Goal: Task Accomplishment & Management: Manage account settings

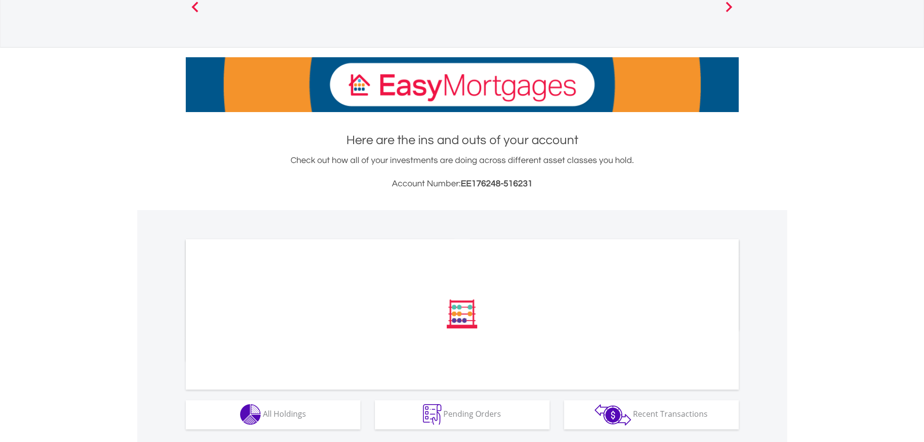
scroll to position [126, 0]
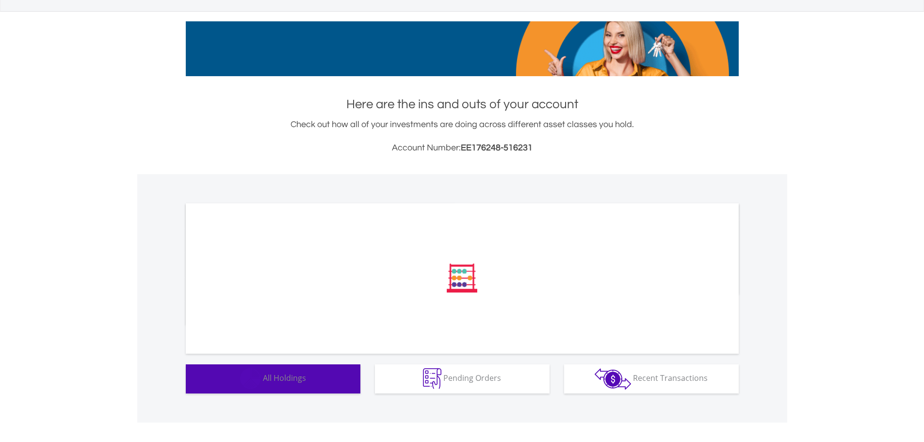
click at [280, 375] on span "All Holdings" at bounding box center [284, 377] width 43 height 11
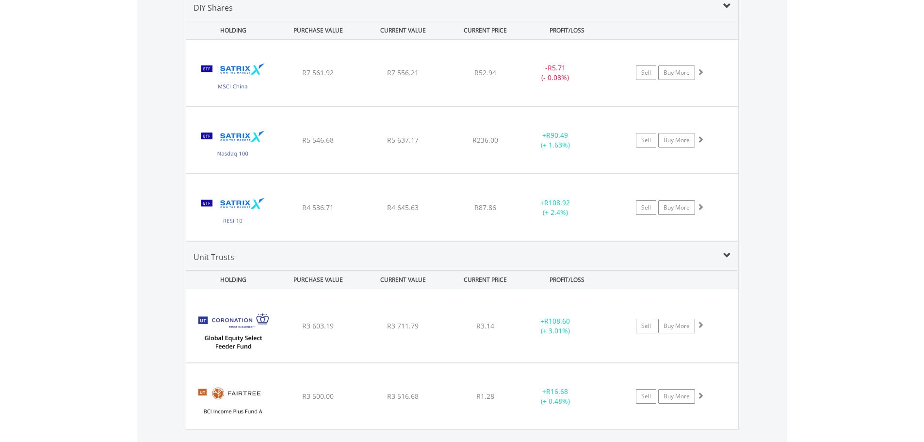
scroll to position [535, 0]
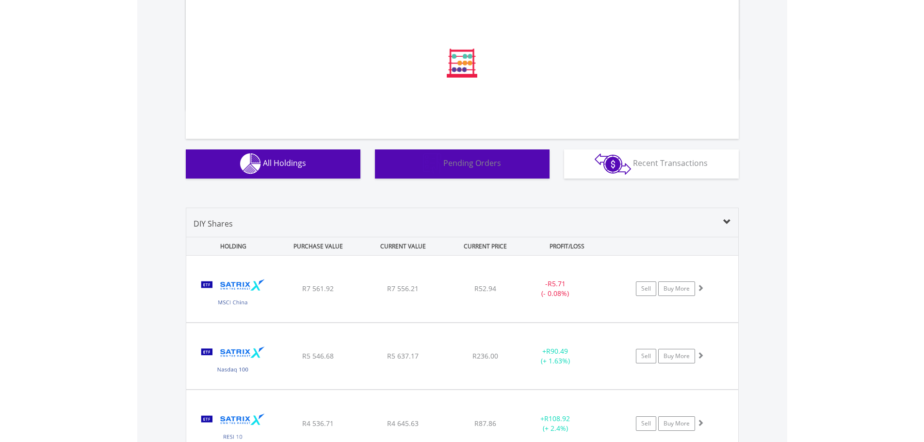
click at [488, 166] on span "Pending Orders" at bounding box center [472, 163] width 58 height 11
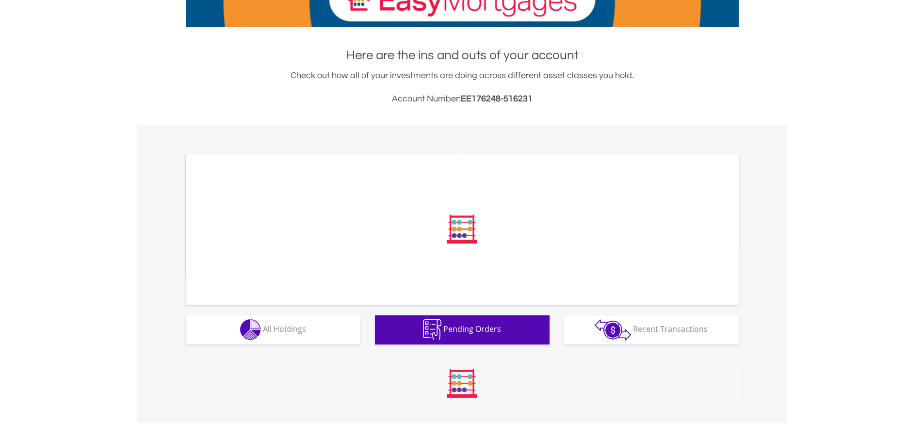
scroll to position [306, 0]
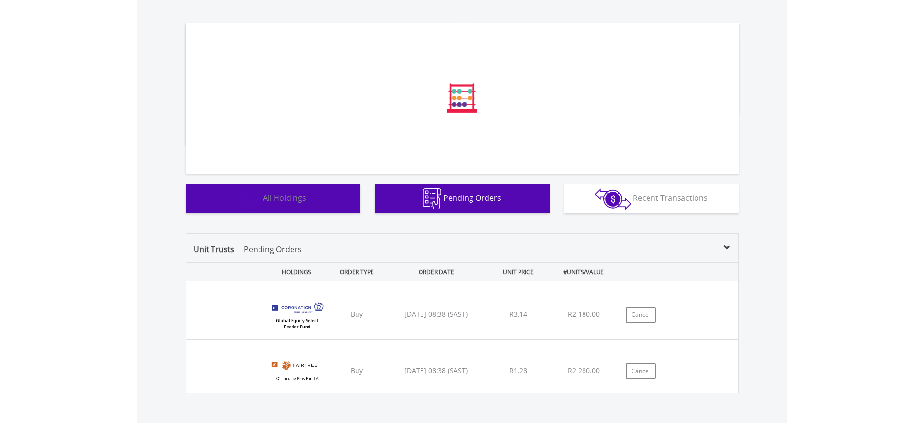
click at [289, 210] on button "Holdings All Holdings" at bounding box center [273, 198] width 175 height 29
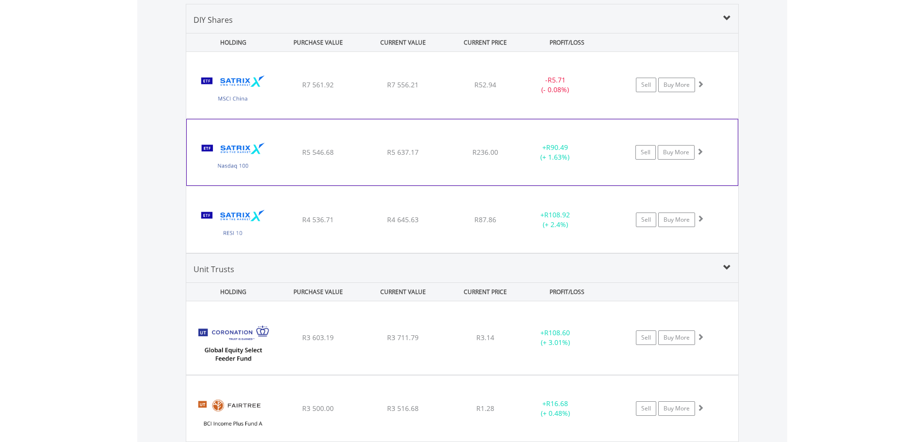
scroll to position [583, 0]
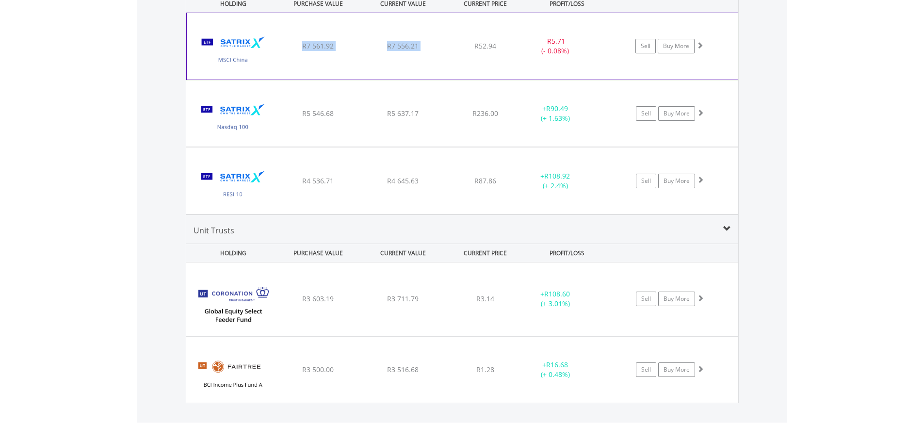
drag, startPoint x: 301, startPoint y: 46, endPoint x: 446, endPoint y: 49, distance: 145.5
click at [446, 49] on div "﻿ Satrix MSCI China ETF R7 561.92 R7 556.21 R52.94 - R5.71 (- 0.08%) Sell Buy M…" at bounding box center [462, 46] width 551 height 66
click at [442, 52] on div "﻿ Satrix MSCI China ETF R7 561.92 R7 556.21 R52.94 - R5.71 (- 0.08%) Sell Buy M…" at bounding box center [462, 46] width 551 height 66
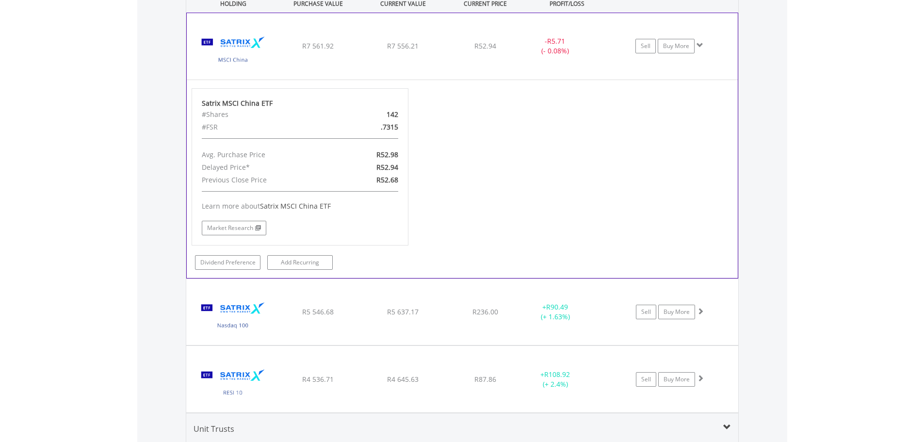
click at [422, 46] on div "R7 556.21" at bounding box center [403, 46] width 82 height 10
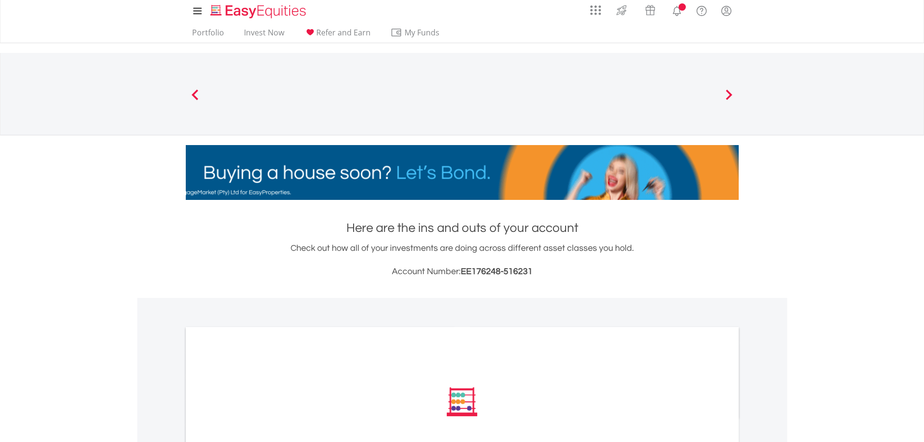
scroll to position [0, 0]
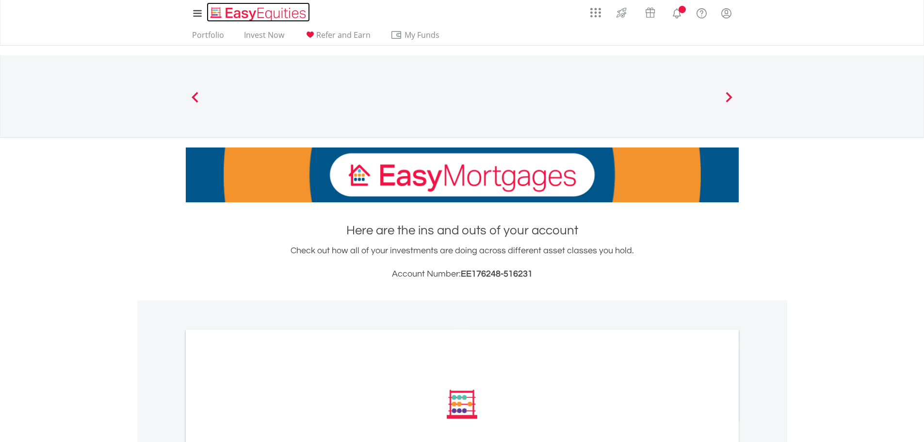
click at [260, 16] on img "Home page" at bounding box center [259, 14] width 101 height 16
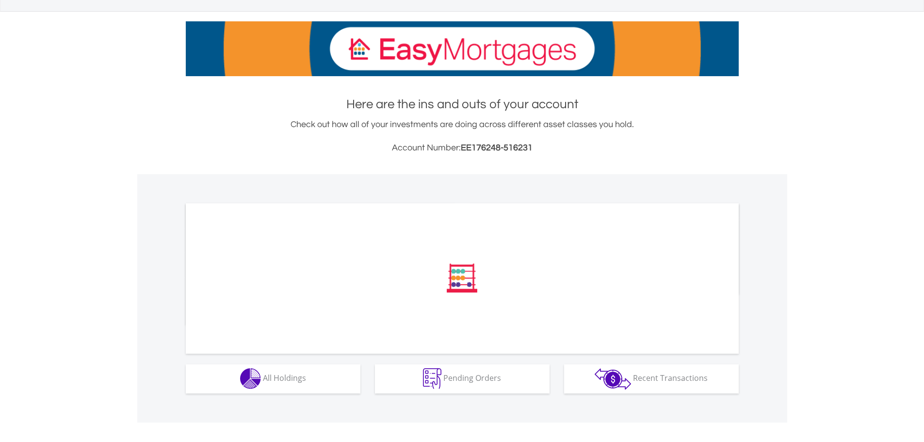
scroll to position [126, 0]
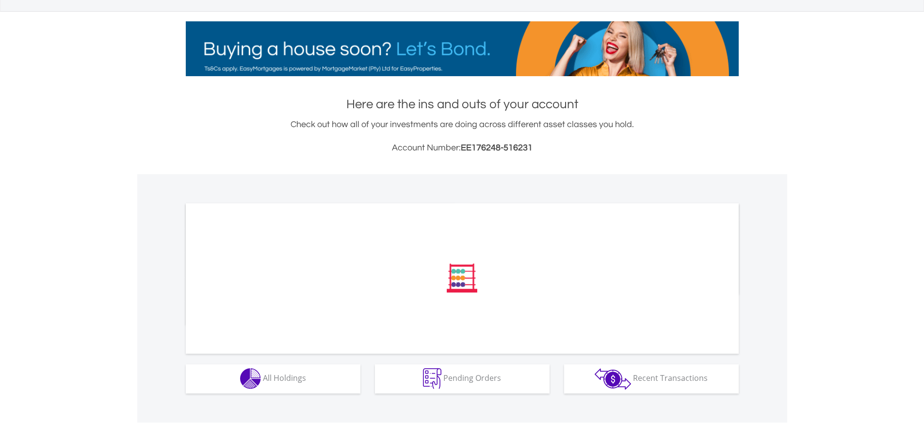
click at [265, 395] on div "﻿ Distribution Current Value Show All" at bounding box center [462, 288] width 650 height 229
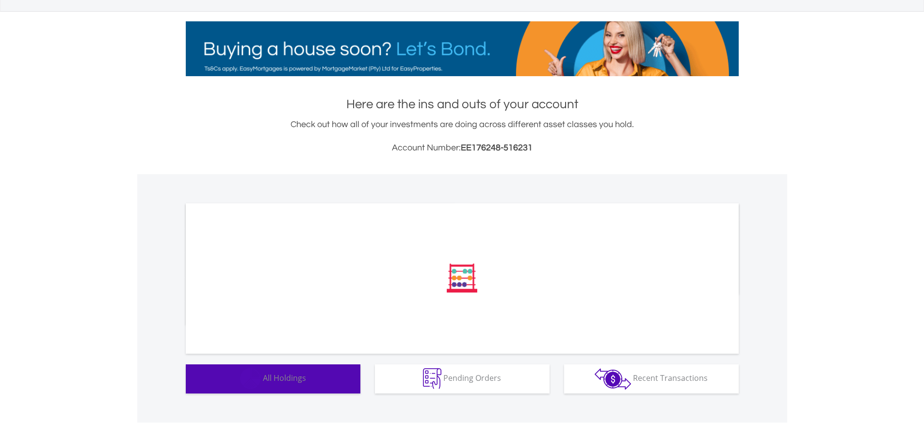
click at [274, 369] on button "Holdings All Holdings" at bounding box center [273, 378] width 175 height 29
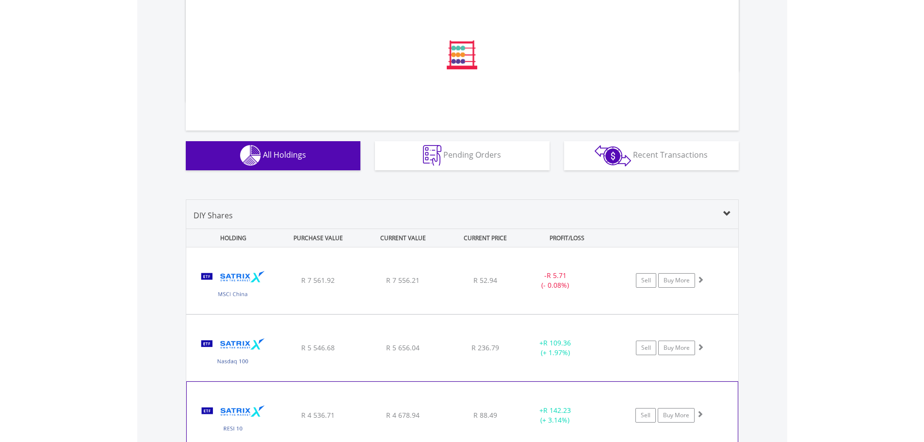
scroll to position [427, 0]
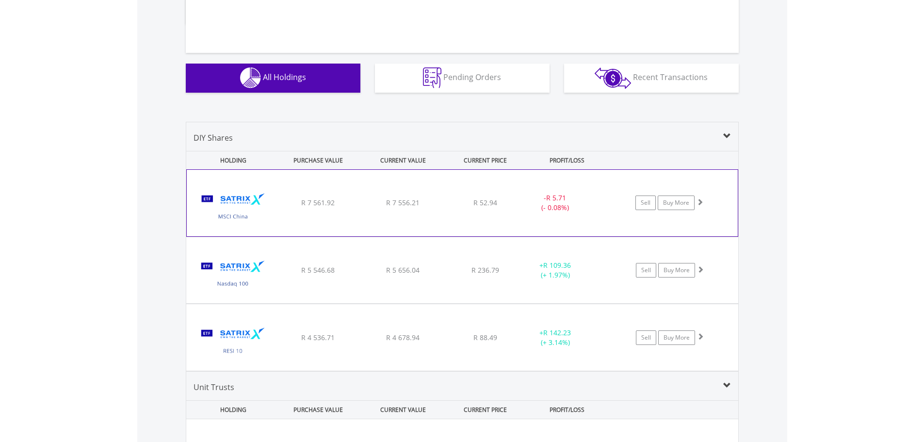
click at [702, 201] on span at bounding box center [699, 201] width 7 height 7
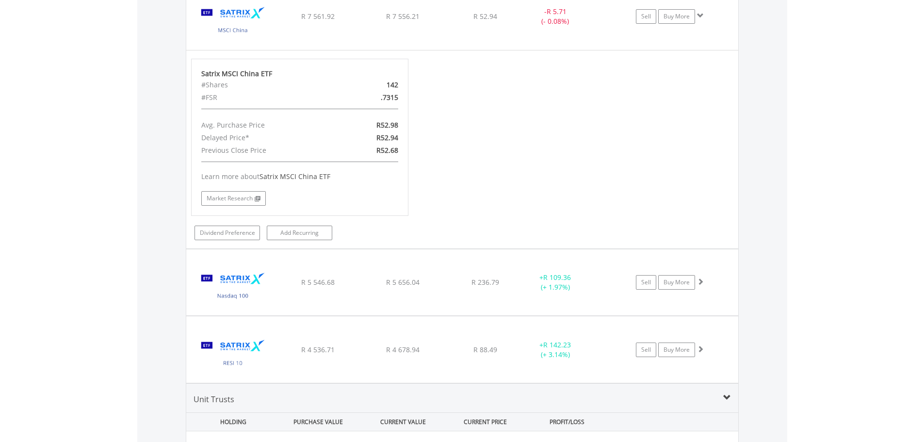
scroll to position [475, 0]
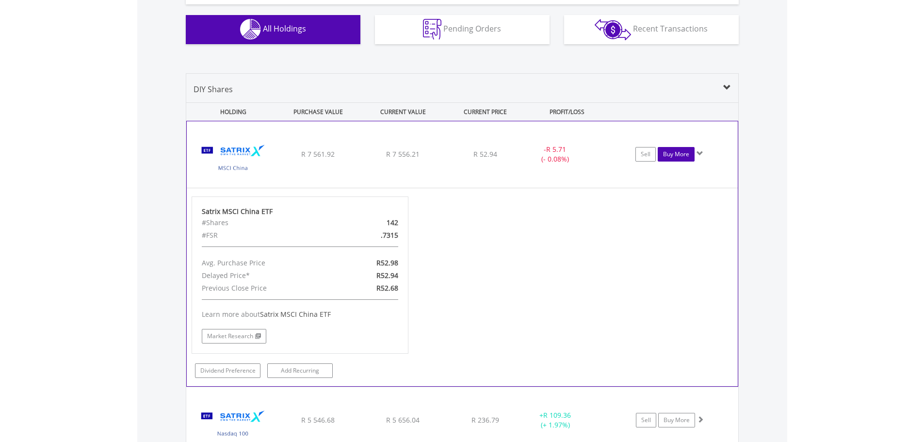
click at [671, 156] on link "Buy More" at bounding box center [676, 154] width 37 height 15
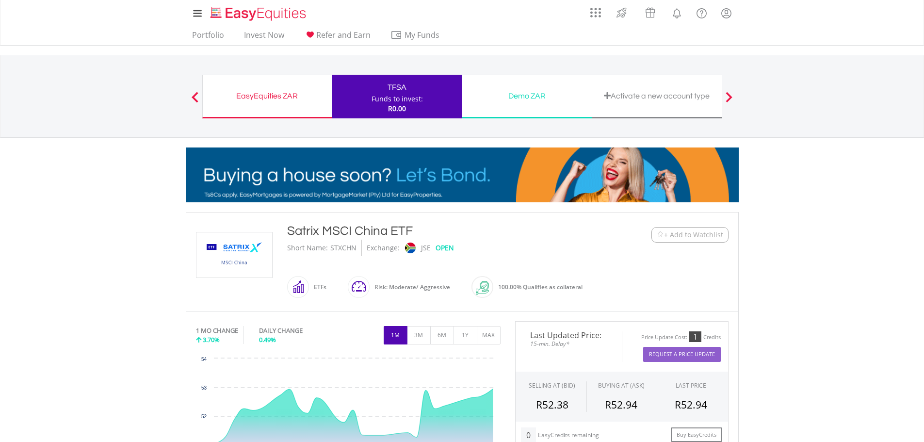
click at [392, 94] on div "TFSA" at bounding box center [397, 87] width 118 height 14
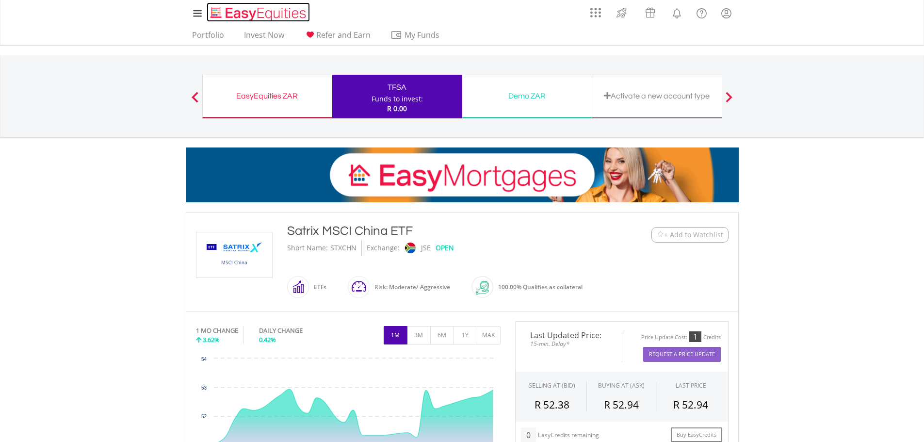
click at [270, 14] on img "Home page" at bounding box center [259, 14] width 101 height 16
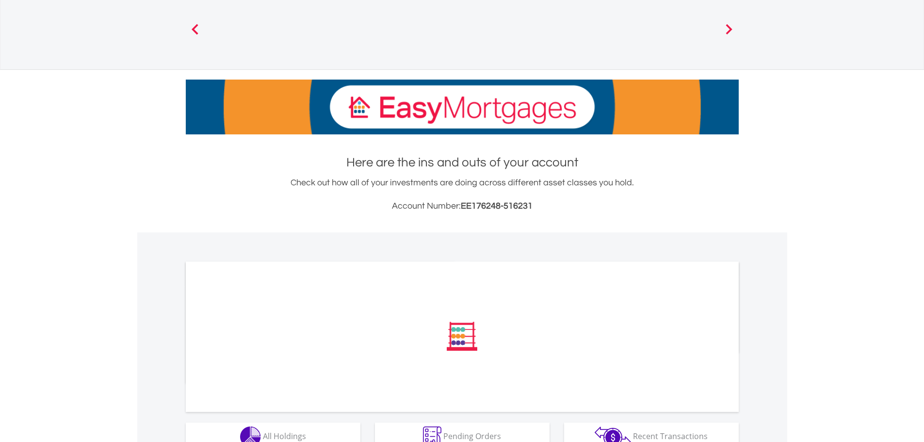
scroll to position [126, 0]
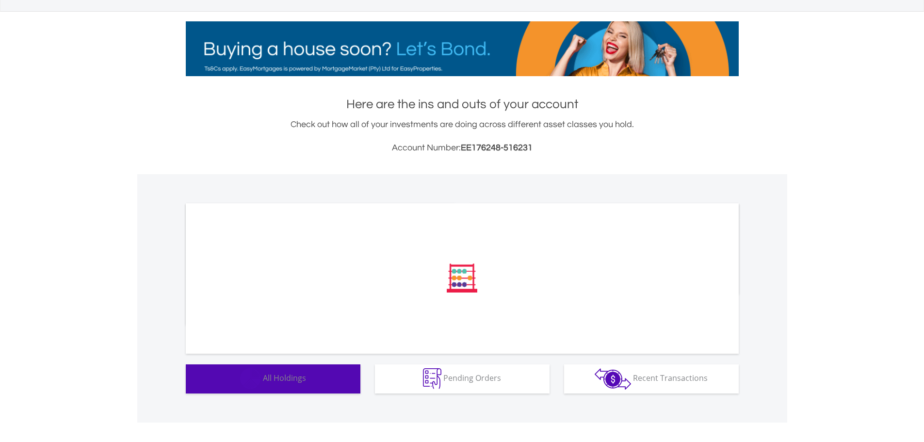
click at [323, 375] on button "Holdings All Holdings" at bounding box center [273, 378] width 175 height 29
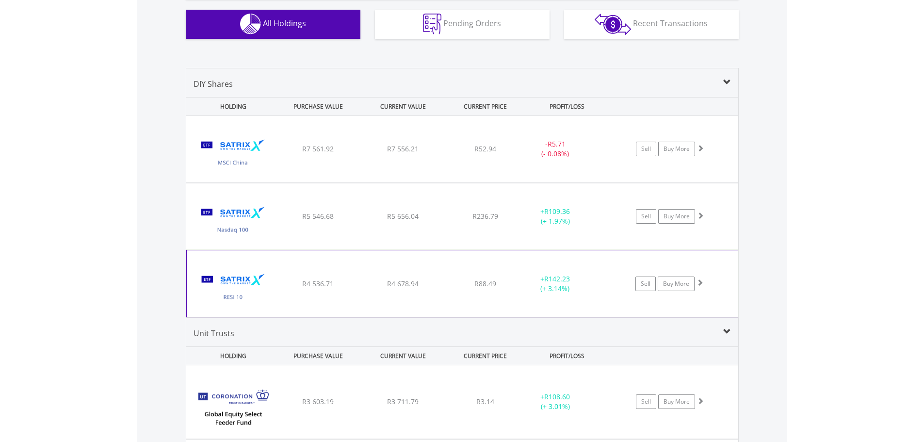
scroll to position [572, 0]
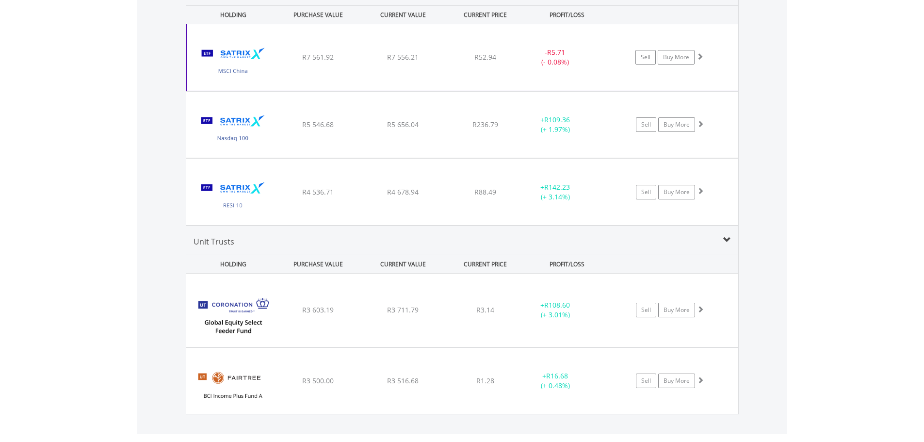
click at [698, 55] on span at bounding box center [699, 56] width 7 height 7
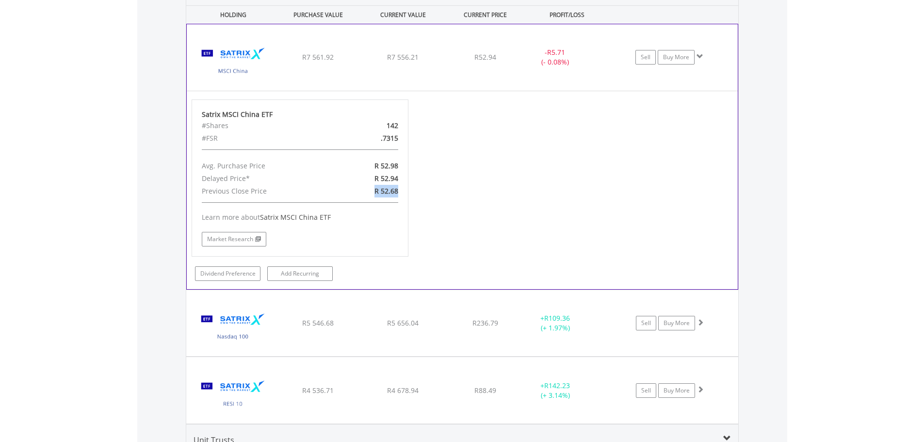
drag, startPoint x: 401, startPoint y: 191, endPoint x: 372, endPoint y: 193, distance: 28.7
click at [372, 193] on div "R 52.68" at bounding box center [370, 191] width 70 height 13
click at [397, 192] on span "R 52.68" at bounding box center [386, 190] width 24 height 9
drag, startPoint x: 376, startPoint y: 164, endPoint x: 395, endPoint y: 164, distance: 19.4
click at [395, 164] on span "R 52.98" at bounding box center [386, 165] width 24 height 9
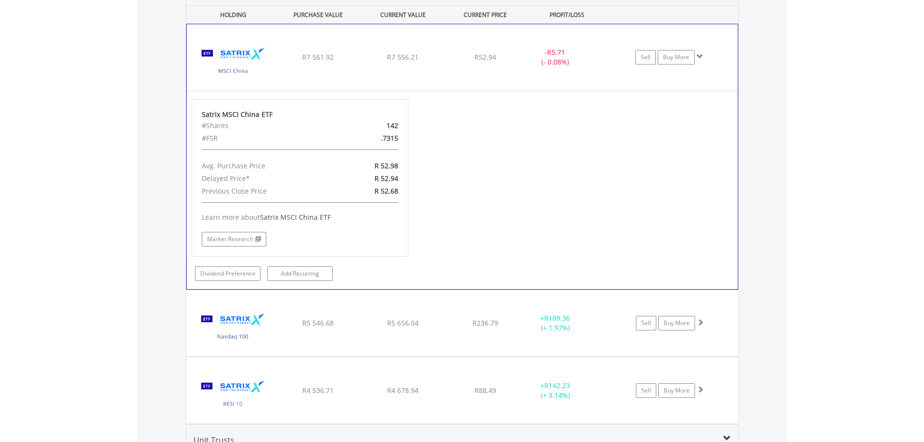
click at [457, 176] on div "Satrix MSCI China ETF #Shares 142 #FSR .7315 Avg. Purchase Price R 52.98 Delaye…" at bounding box center [462, 189] width 556 height 181
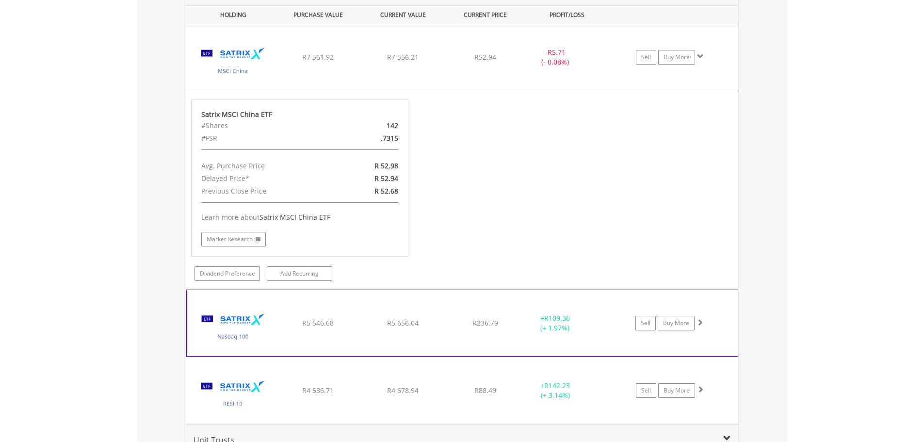
click at [701, 323] on span at bounding box center [699, 322] width 7 height 7
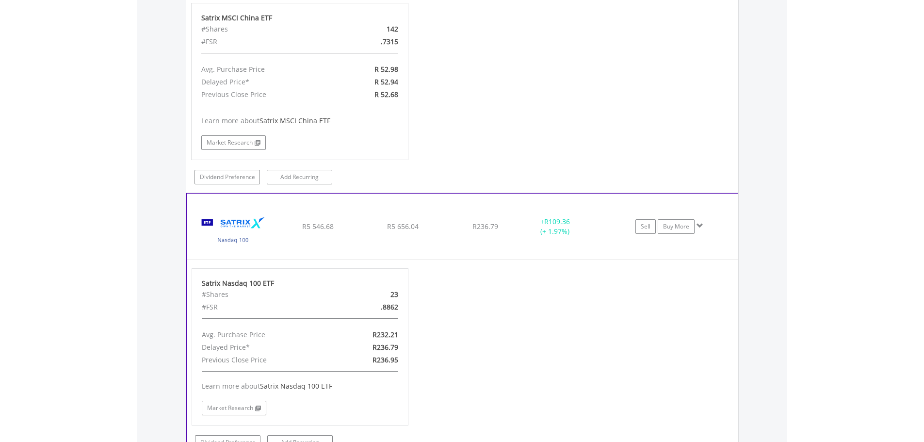
scroll to position [669, 0]
click at [699, 222] on span at bounding box center [699, 225] width 7 height 7
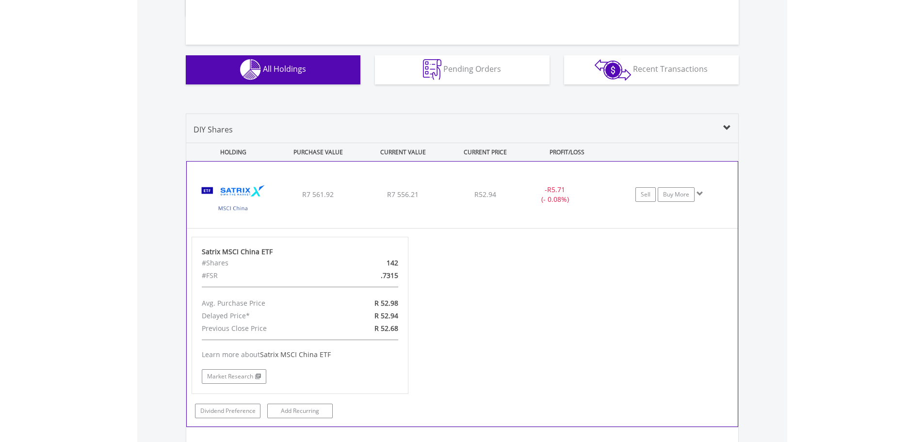
scroll to position [427, 0]
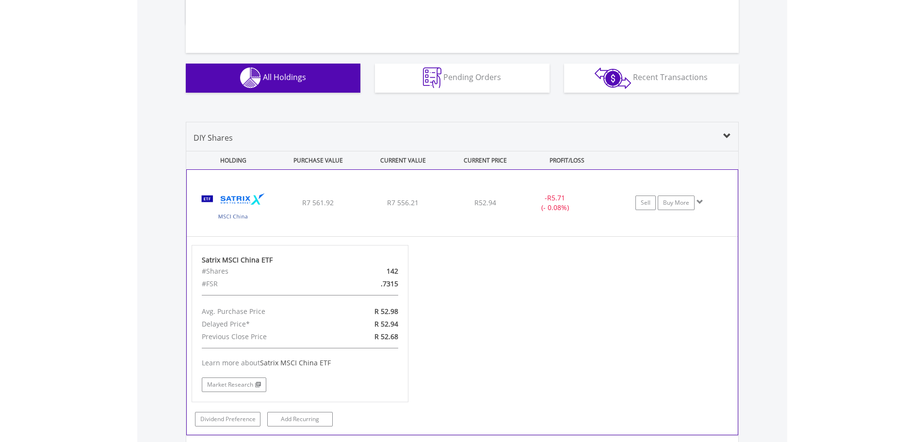
click at [702, 200] on span at bounding box center [699, 201] width 7 height 7
click at [700, 203] on span at bounding box center [699, 201] width 7 height 7
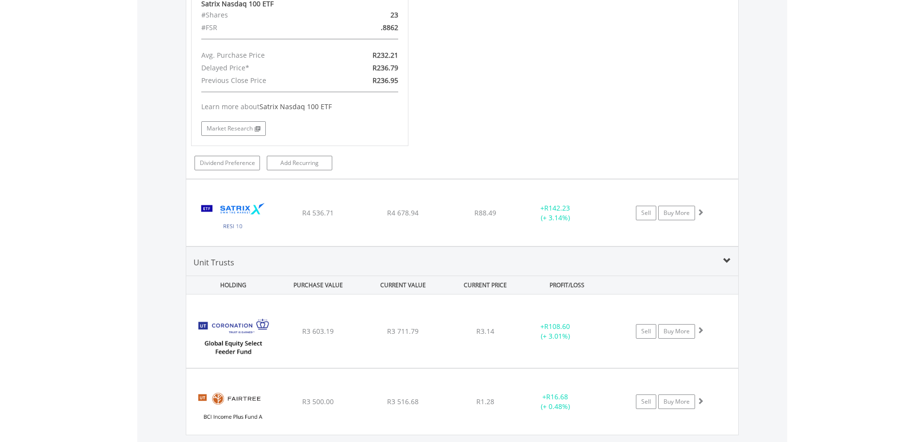
scroll to position [980, 0]
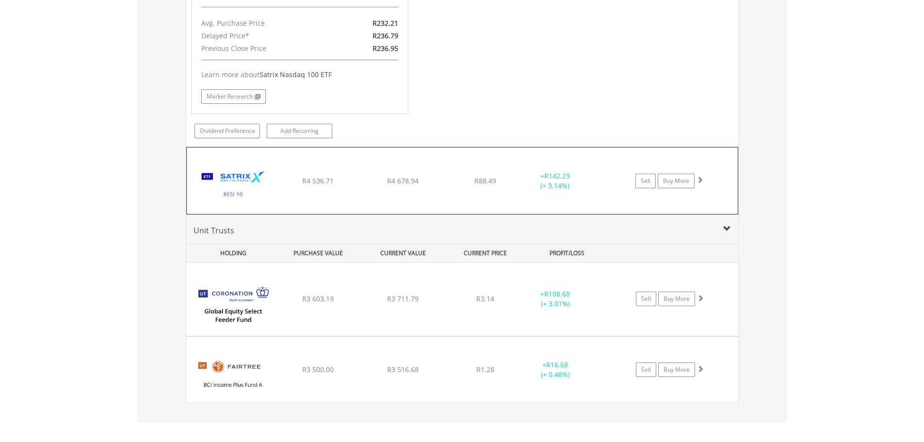
click at [699, 176] on span at bounding box center [699, 179] width 7 height 7
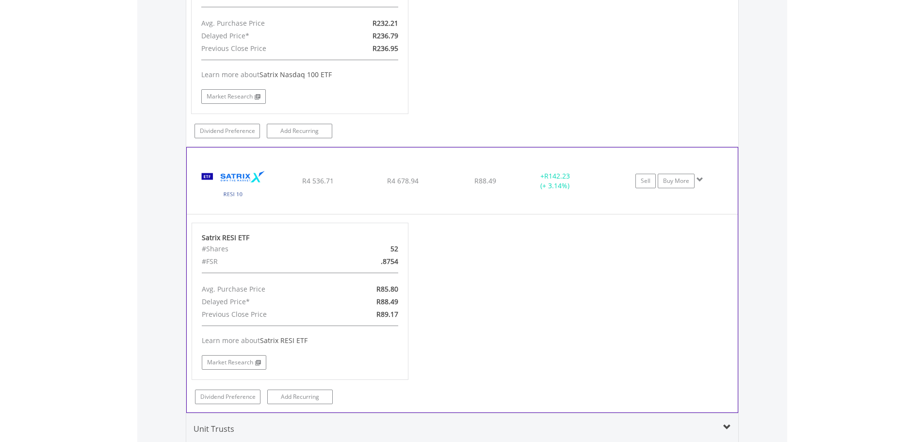
click at [701, 178] on span at bounding box center [699, 179] width 7 height 7
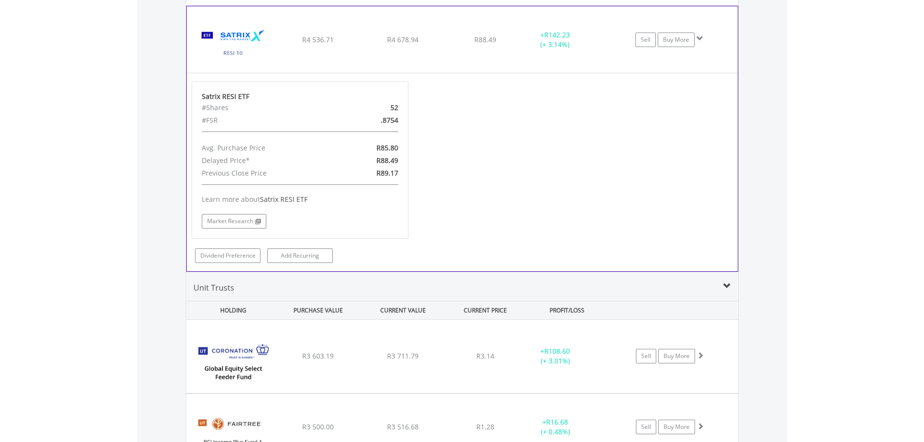
scroll to position [1178, 0]
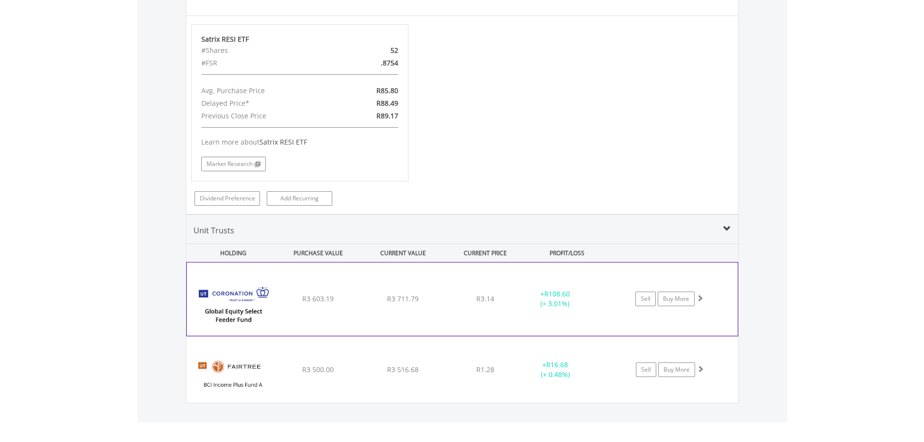
click at [698, 298] on span at bounding box center [699, 297] width 7 height 7
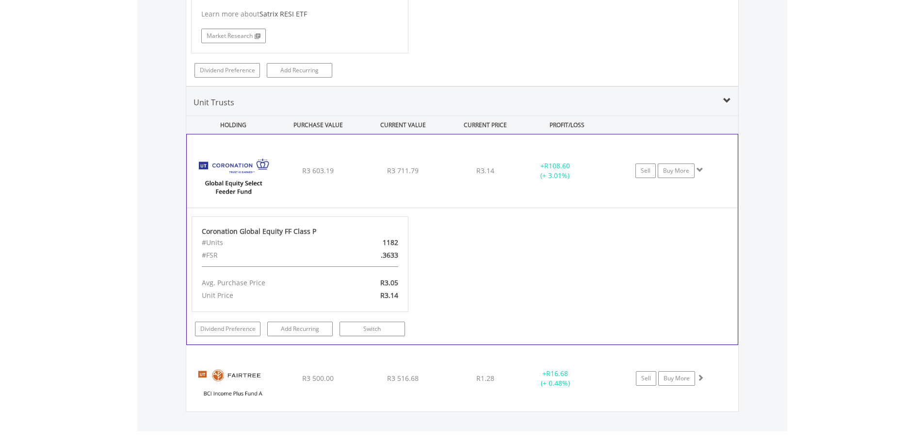
scroll to position [1315, 0]
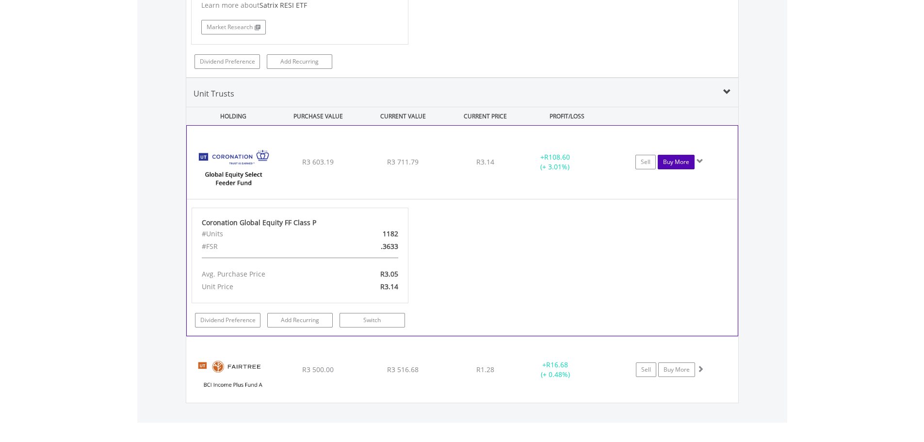
click at [672, 163] on link "Buy More" at bounding box center [676, 162] width 37 height 15
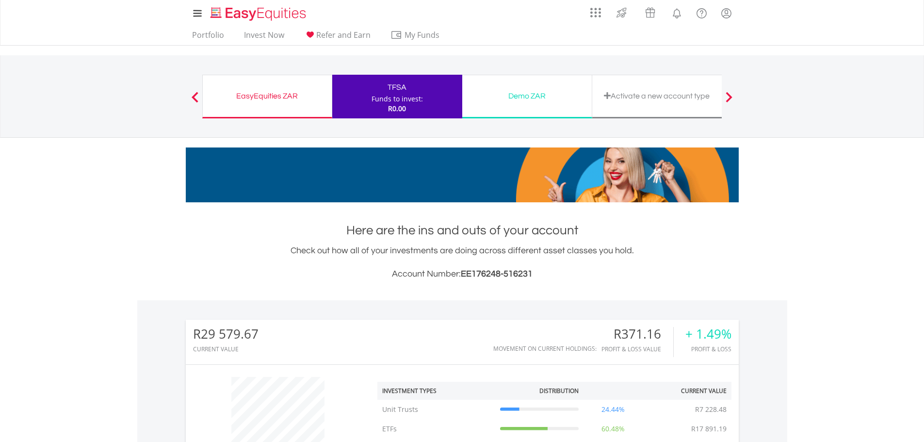
click at [268, 95] on div "EasyEquities ZAR" at bounding box center [267, 96] width 117 height 14
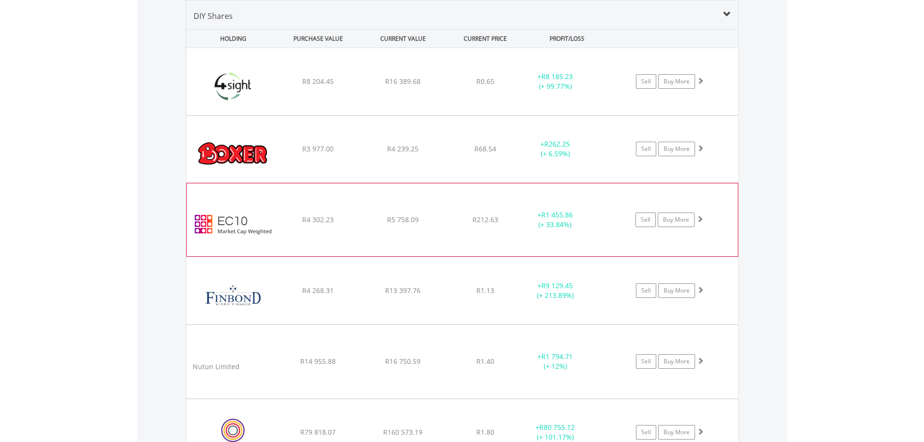
scroll to position [93, 184]
click at [698, 78] on span at bounding box center [699, 80] width 7 height 7
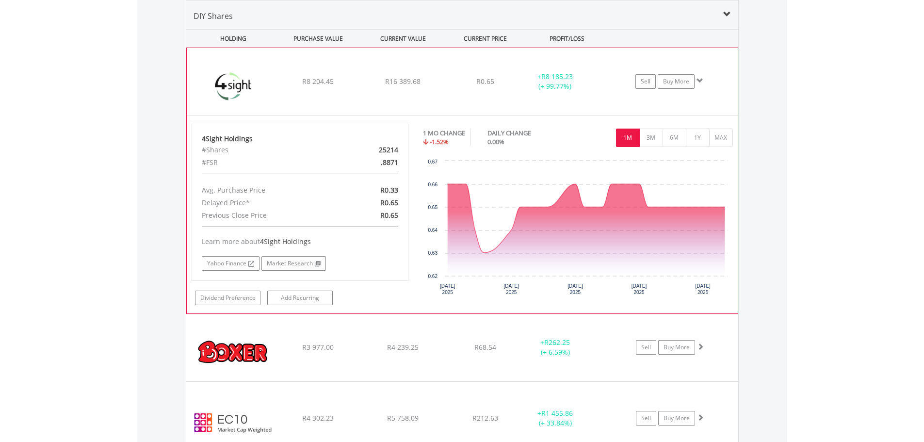
click at [699, 80] on span at bounding box center [699, 80] width 7 height 7
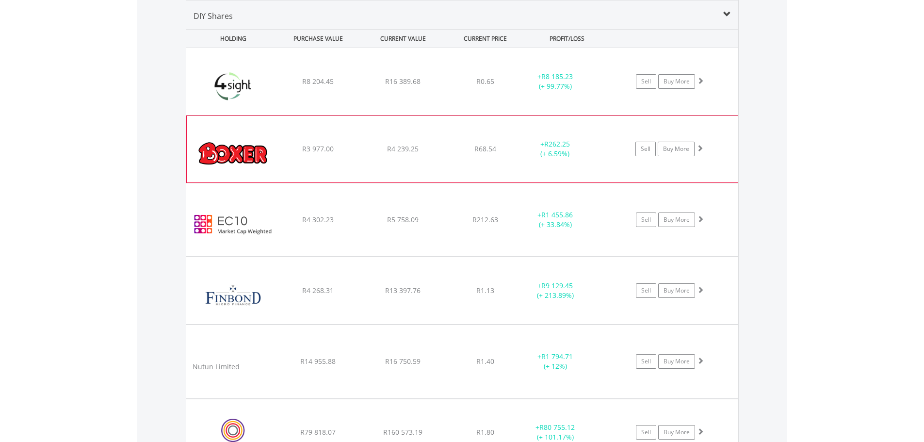
click at [705, 89] on div "Sell Buy More" at bounding box center [674, 81] width 127 height 15
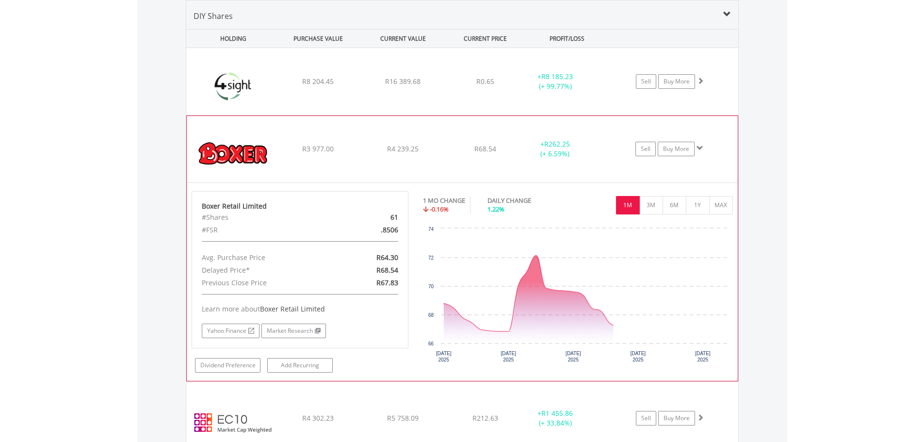
click at [701, 147] on span at bounding box center [699, 148] width 7 height 7
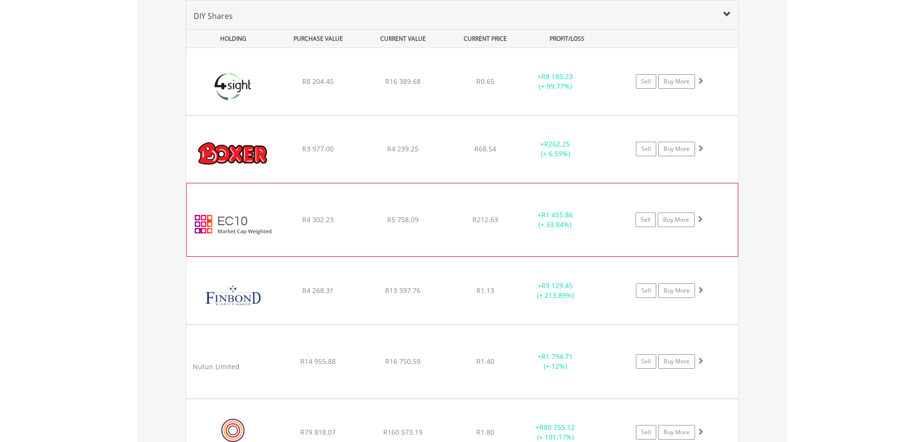
click at [698, 215] on span at bounding box center [699, 218] width 7 height 7
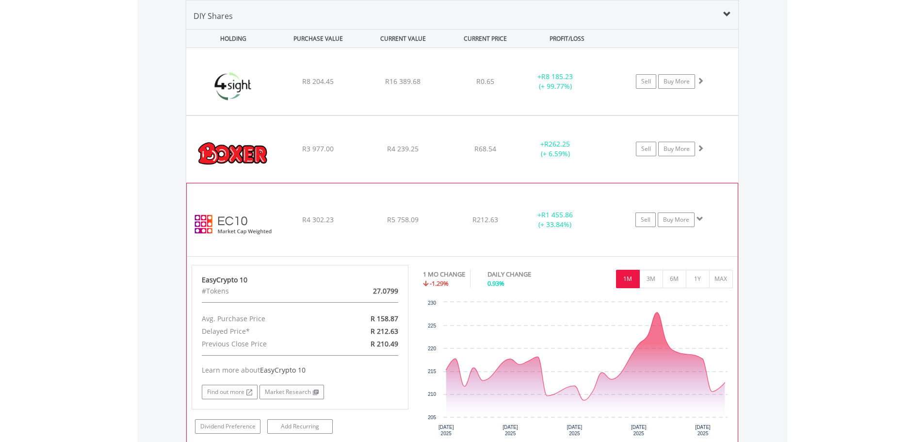
click at [700, 217] on span at bounding box center [699, 218] width 7 height 7
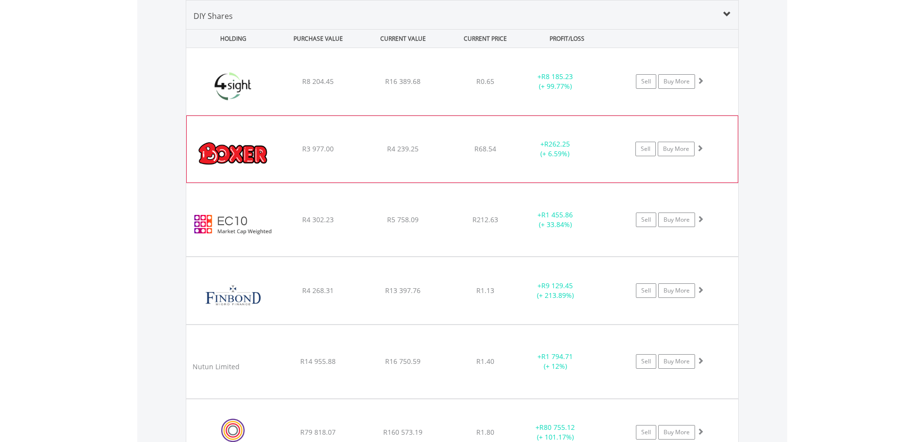
click at [701, 150] on span at bounding box center [699, 148] width 7 height 7
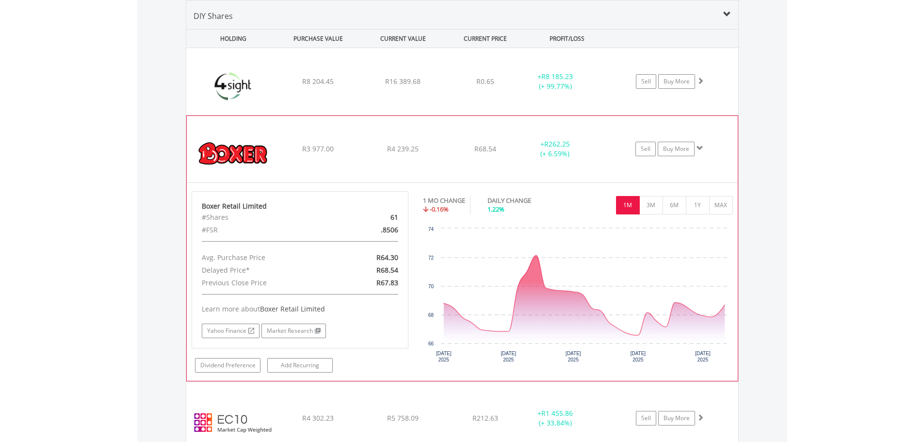
click at [701, 150] on span at bounding box center [699, 148] width 7 height 7
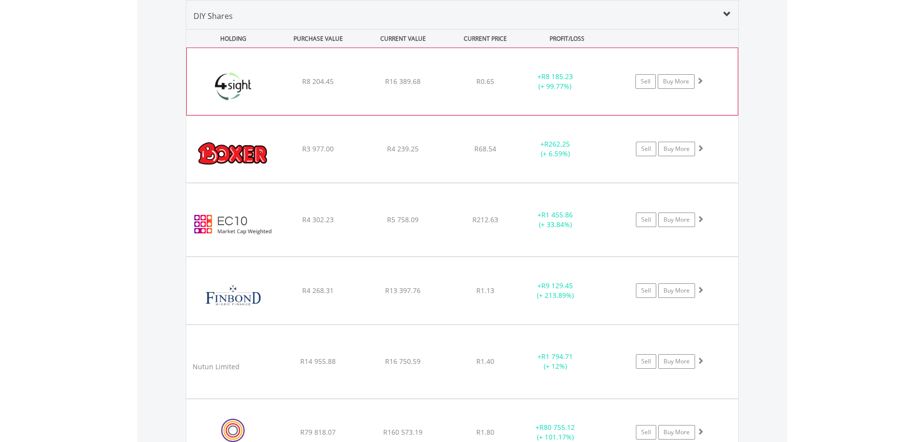
click at [697, 82] on span at bounding box center [699, 80] width 7 height 7
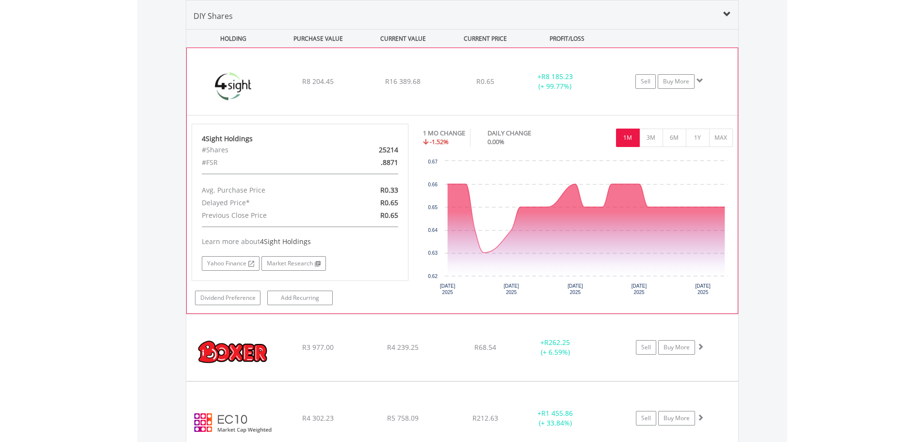
click at [697, 82] on span at bounding box center [699, 80] width 7 height 7
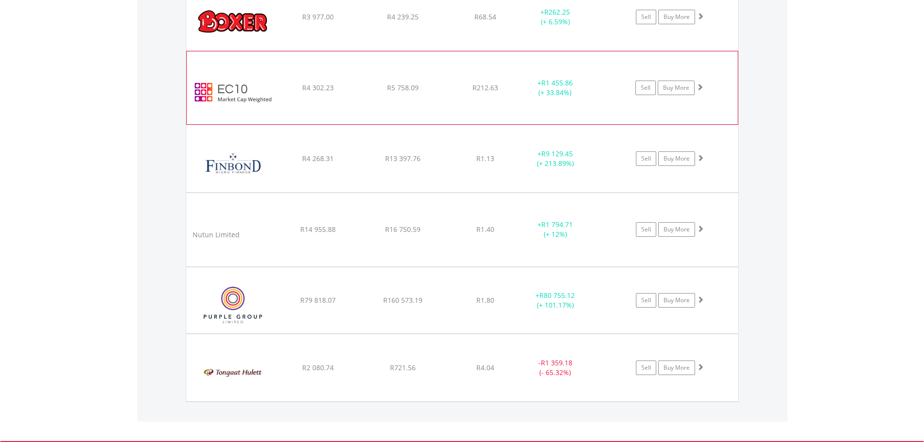
scroll to position [884, 0]
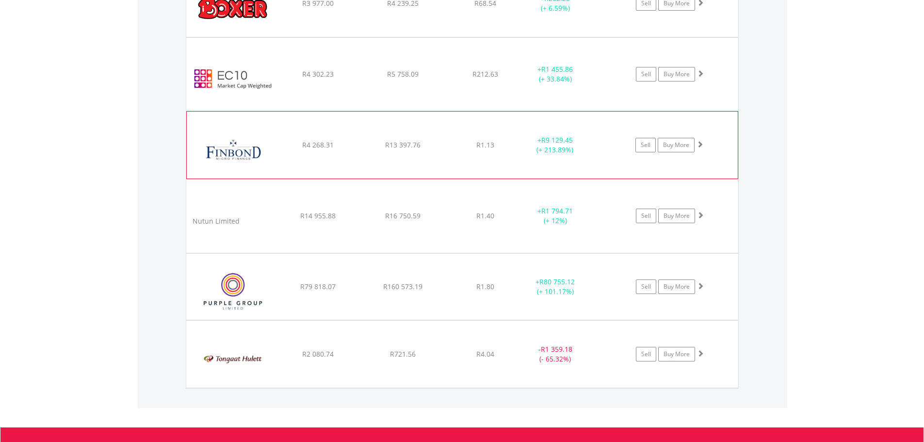
click at [702, 145] on span at bounding box center [699, 144] width 7 height 7
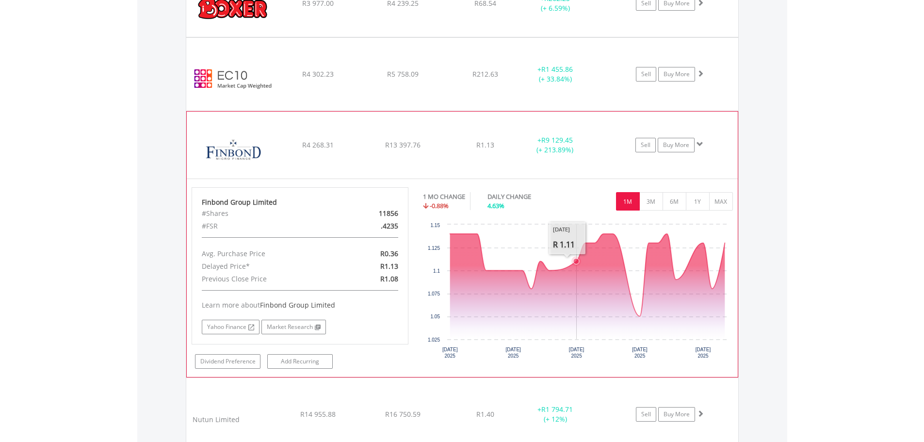
scroll to position [1126, 0]
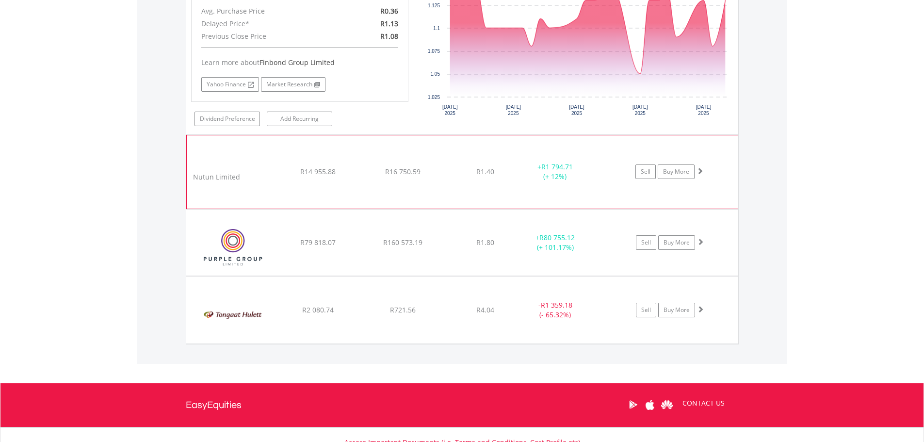
click at [699, 172] on span at bounding box center [699, 170] width 7 height 7
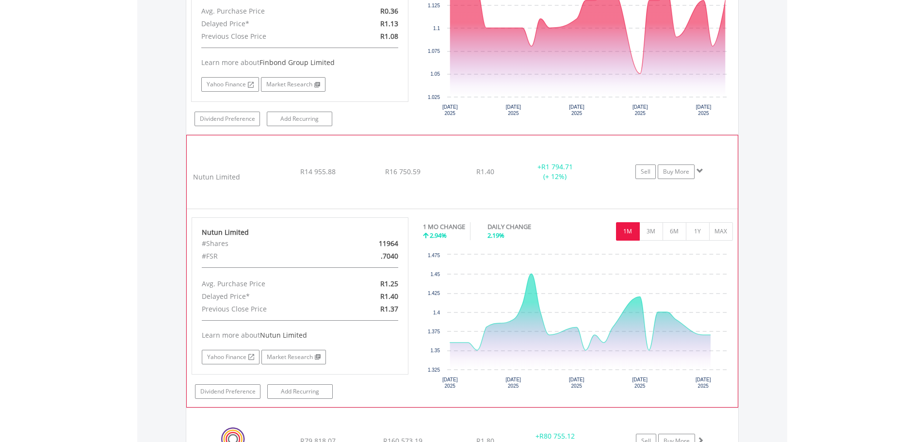
click at [700, 172] on span at bounding box center [699, 170] width 7 height 7
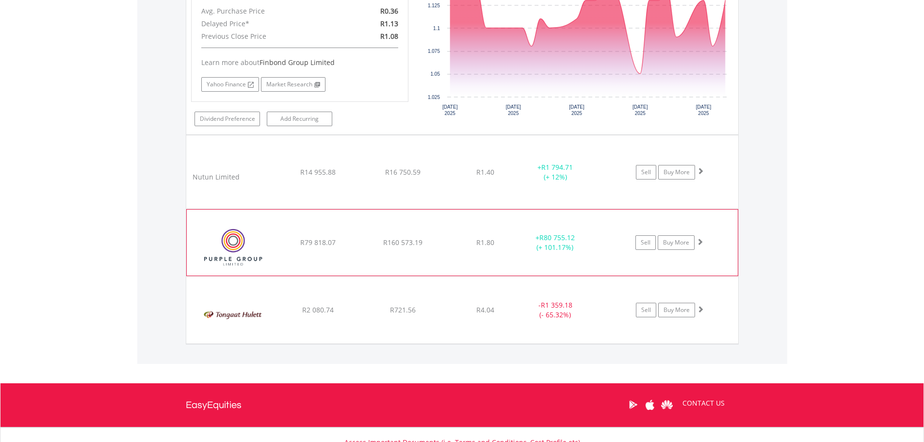
click at [701, 242] on span at bounding box center [699, 241] width 7 height 7
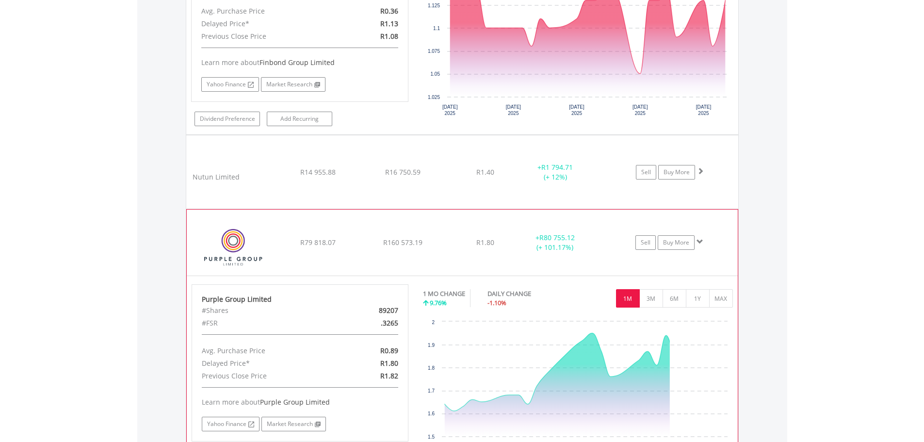
click at [701, 242] on span at bounding box center [699, 241] width 7 height 7
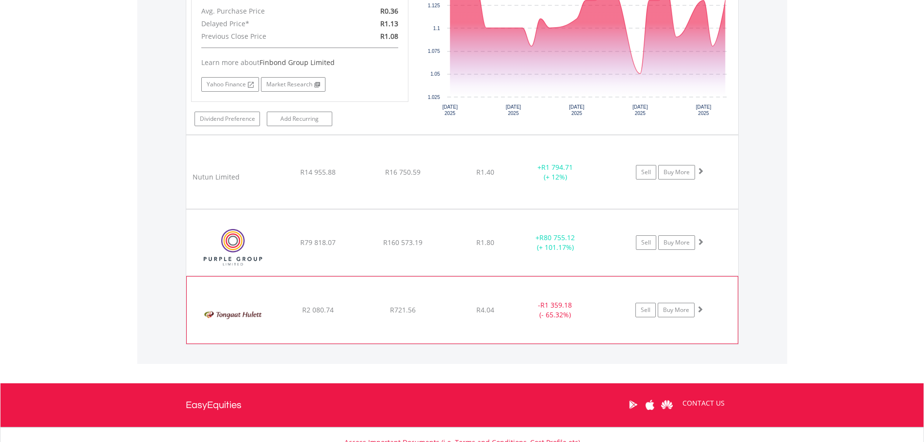
click at [701, 310] on span at bounding box center [699, 308] width 7 height 7
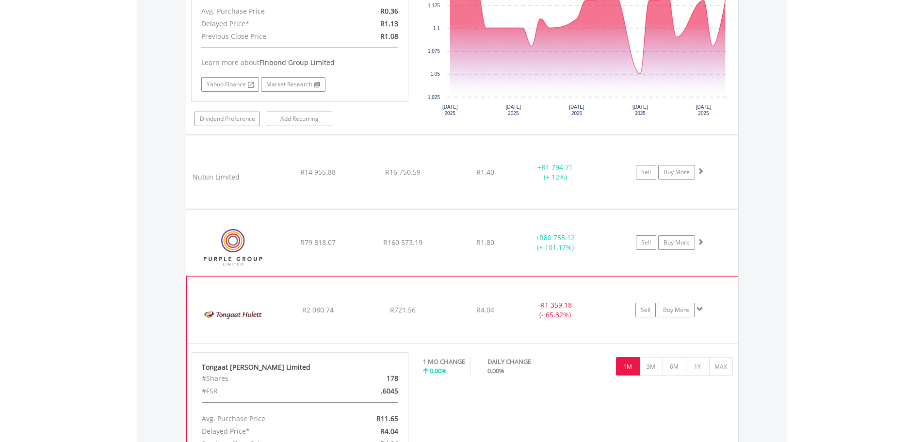
click at [701, 310] on span at bounding box center [699, 308] width 7 height 7
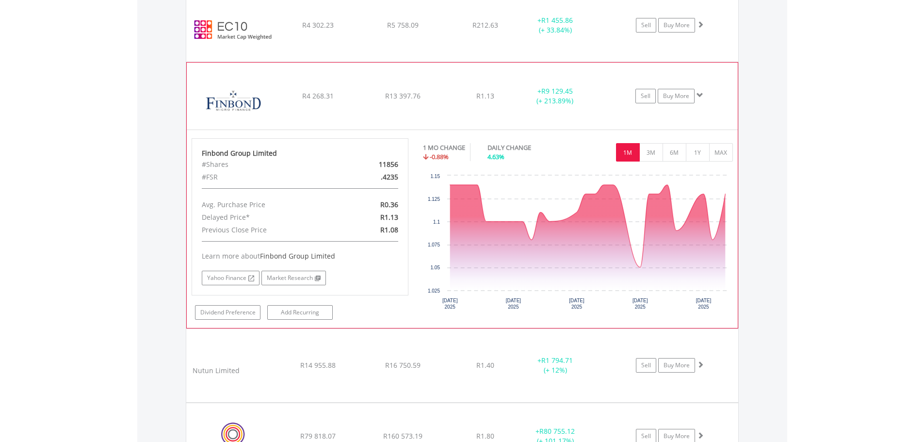
scroll to position [932, 0]
click at [666, 102] on link "Buy More" at bounding box center [676, 96] width 37 height 15
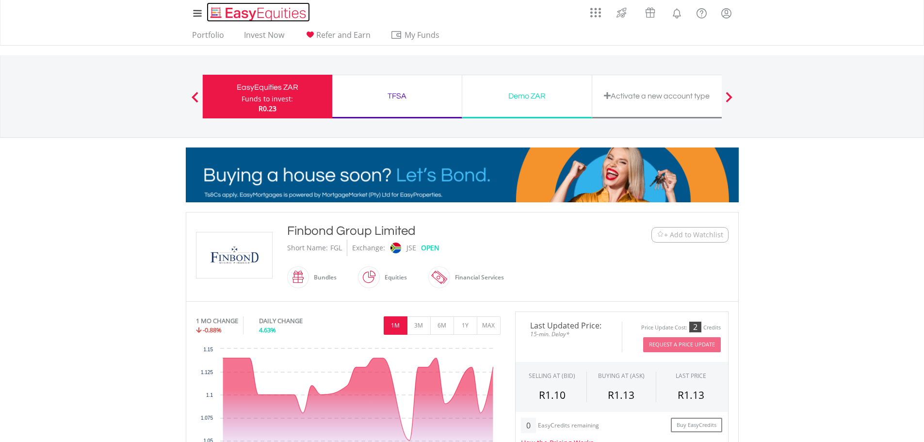
click at [232, 10] on img "Home page" at bounding box center [259, 14] width 101 height 16
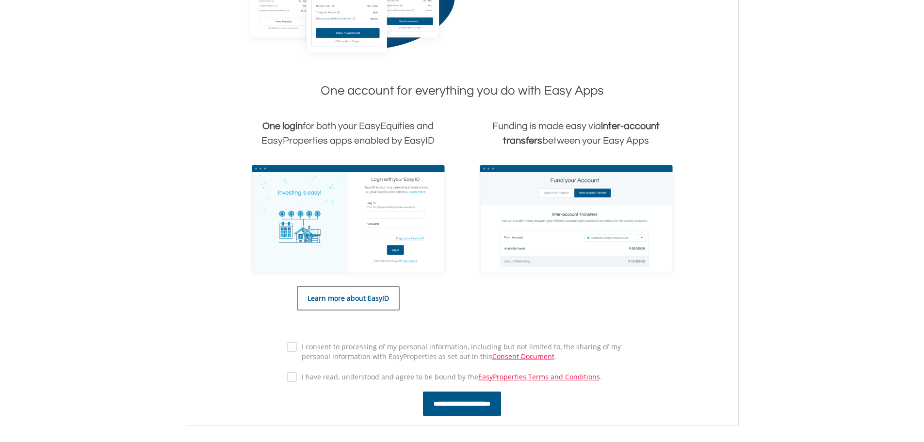
scroll to position [454, 0]
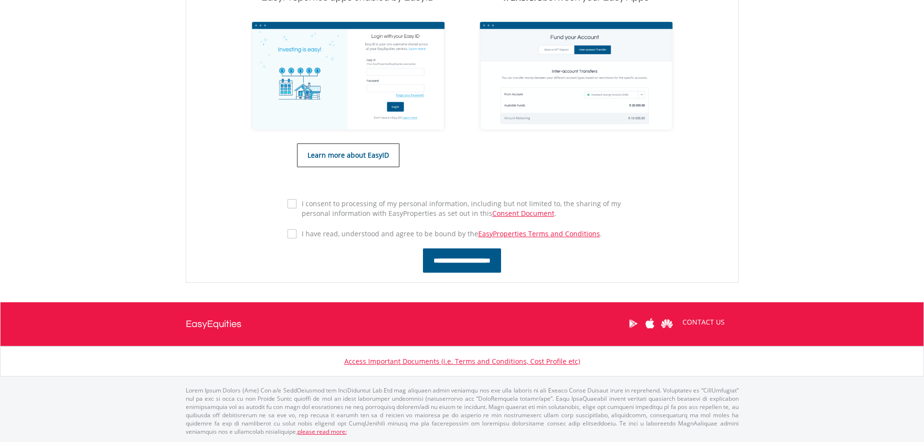
click at [302, 203] on label "I consent to processing of my personal information, including but not limited t…" at bounding box center [467, 208] width 340 height 19
click at [302, 223] on div "I consent to processing of my personal information, including but not limited t…" at bounding box center [462, 221] width 365 height 51
click at [302, 234] on label "I have read, understood and agree to be bound by the EasyProperties Terms and C…" at bounding box center [449, 234] width 305 height 10
click at [438, 262] on input "**********" at bounding box center [462, 260] width 78 height 24
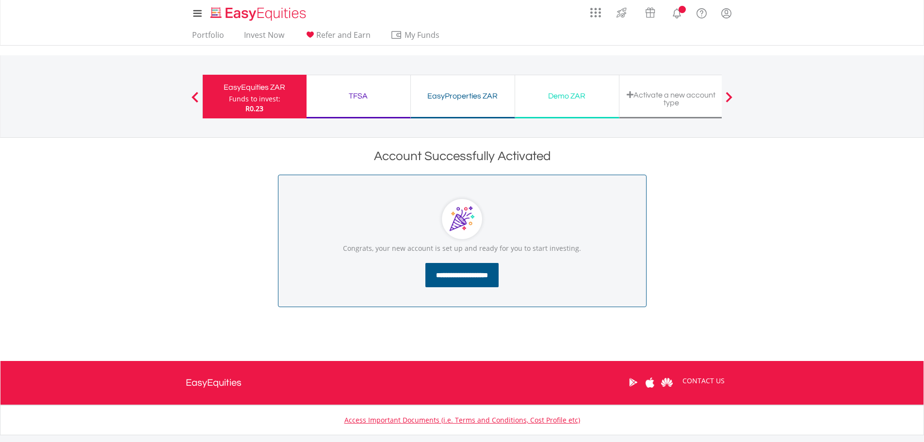
click at [470, 274] on input "**********" at bounding box center [461, 275] width 73 height 24
click at [494, 96] on div "EasyProperties ZAR" at bounding box center [463, 96] width 92 height 14
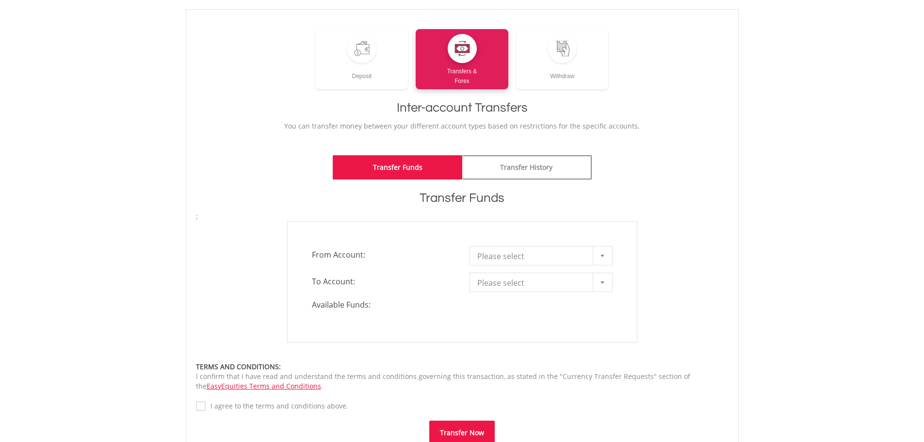
scroll to position [194, 0]
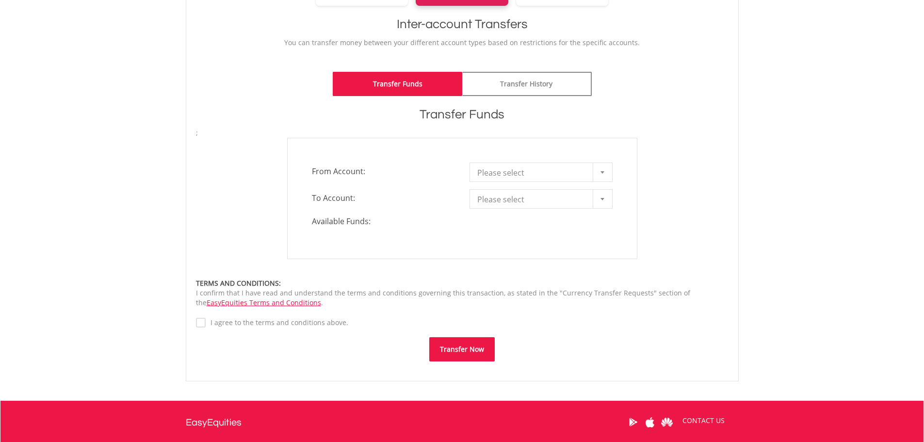
click at [600, 195] on div at bounding box center [602, 199] width 19 height 18
click at [581, 166] on span "Please select" at bounding box center [533, 172] width 113 height 19
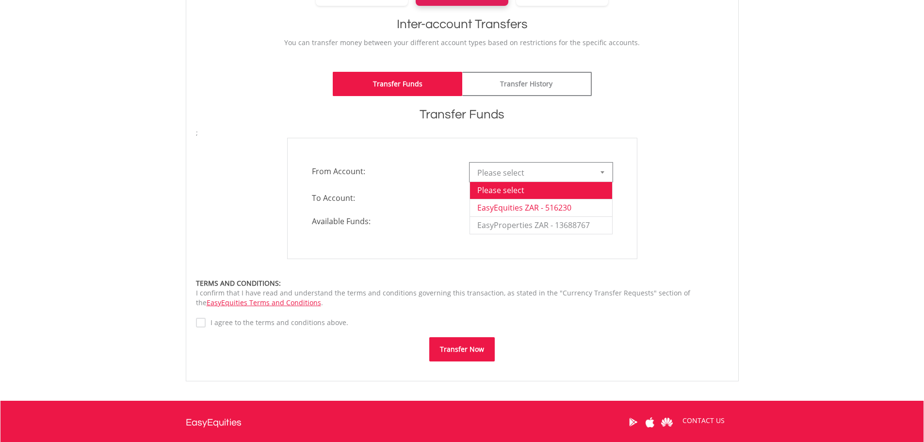
click at [563, 202] on li "EasyEquities ZAR - 516230" at bounding box center [541, 207] width 142 height 17
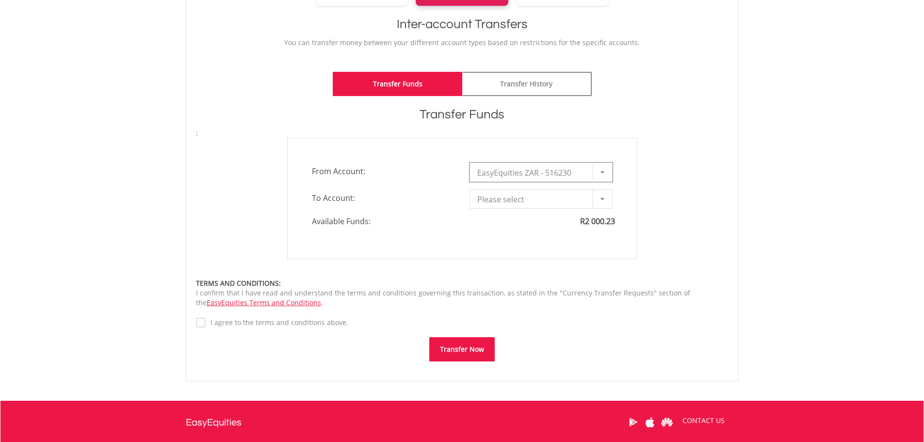
click at [590, 200] on span "Please select" at bounding box center [533, 199] width 113 height 19
click at [603, 200] on div at bounding box center [602, 199] width 19 height 18
click at [604, 200] on b at bounding box center [602, 199] width 4 height 2
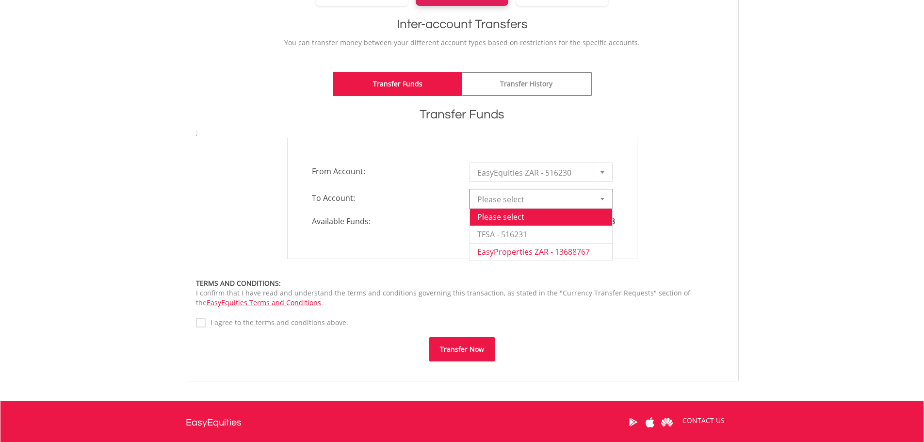
click at [593, 249] on li "EasyProperties ZAR - 13688767" at bounding box center [541, 251] width 142 height 17
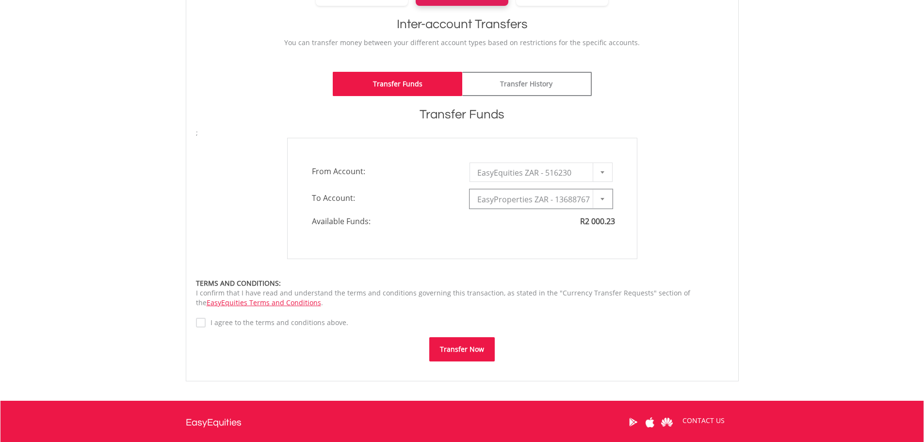
type input "*"
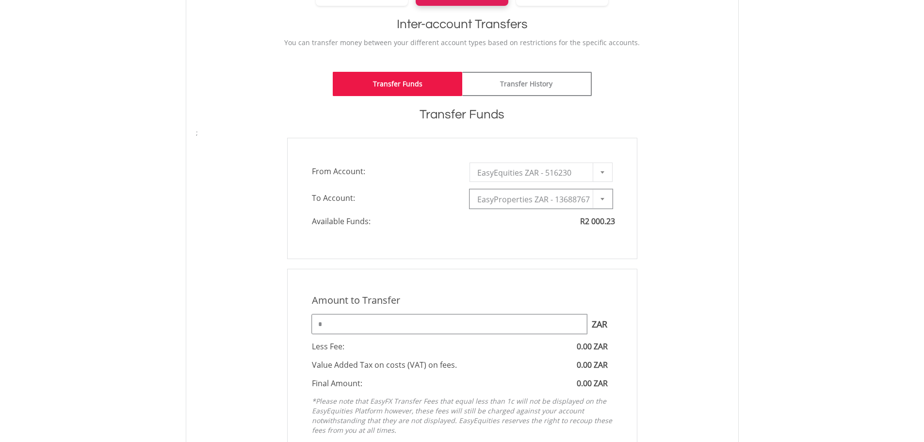
click at [496, 329] on input "*" at bounding box center [449, 323] width 275 height 19
type input "****"
click at [619, 282] on div "Amount to Transfer 1 ZAR = 1.0000 ZAR **** ZAR You can transfer funds into your…" at bounding box center [462, 367] width 350 height 196
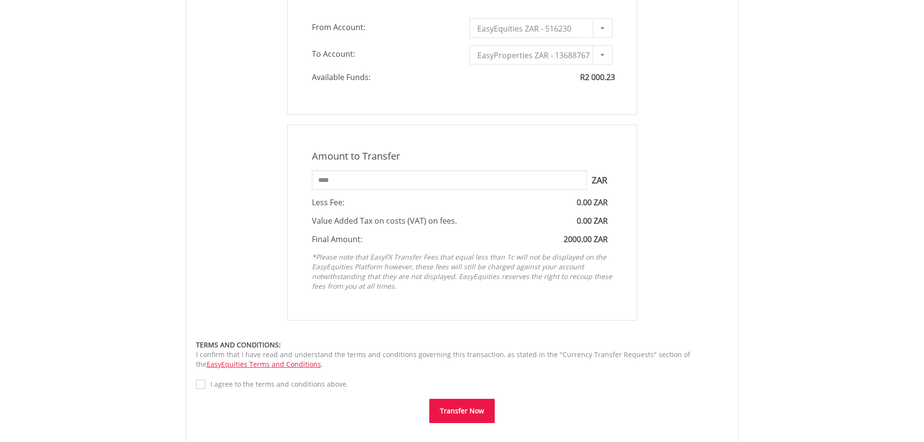
scroll to position [339, 0]
drag, startPoint x: 471, startPoint y: 408, endPoint x: 369, endPoint y: 331, distance: 127.4
click at [374, 333] on div "Amount to Transfer 1 ZAR = 1.0000 ZAR **** ZAR You can transfer funds into your…" at bounding box center [462, 272] width 532 height 298
click at [266, 385] on label "I agree to the terms and conditions above." at bounding box center [277, 383] width 143 height 10
click at [456, 405] on button "Transfer Now" at bounding box center [461, 409] width 65 height 24
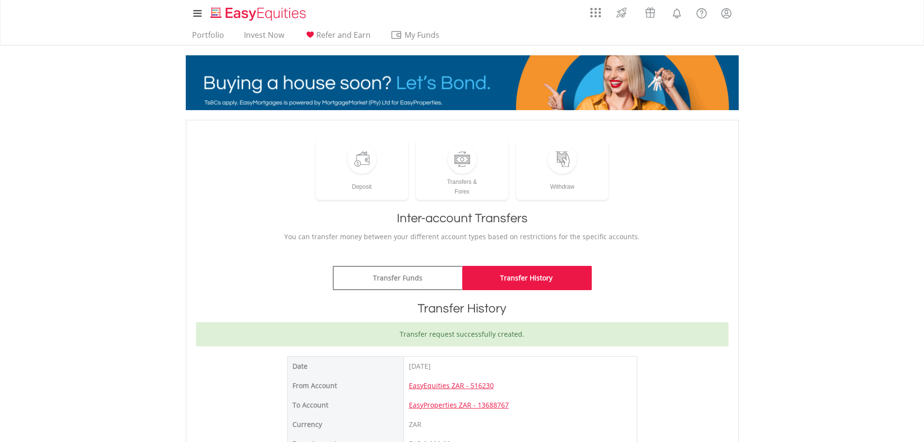
click at [257, 27] on ul "Portfolio Invest Now Refer and Earn My Funds Fund your accounts Withdraw Money …" at bounding box center [319, 36] width 266 height 18
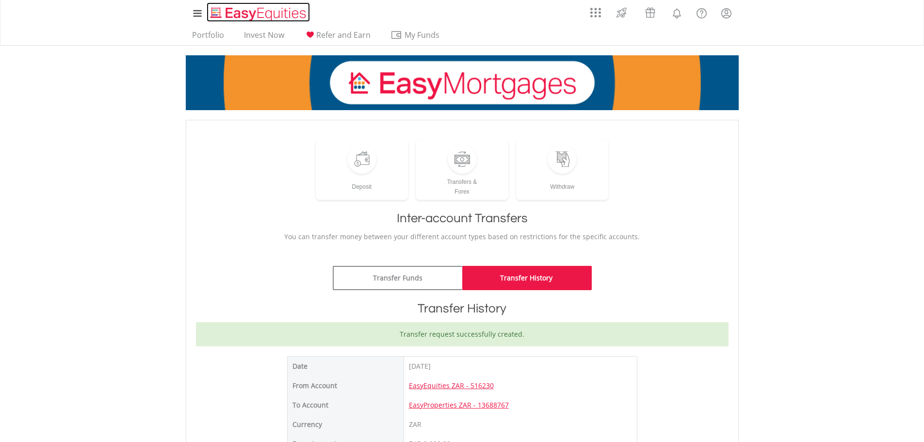
click at [259, 16] on img "Home page" at bounding box center [259, 14] width 101 height 16
